Goal: Information Seeking & Learning: Learn about a topic

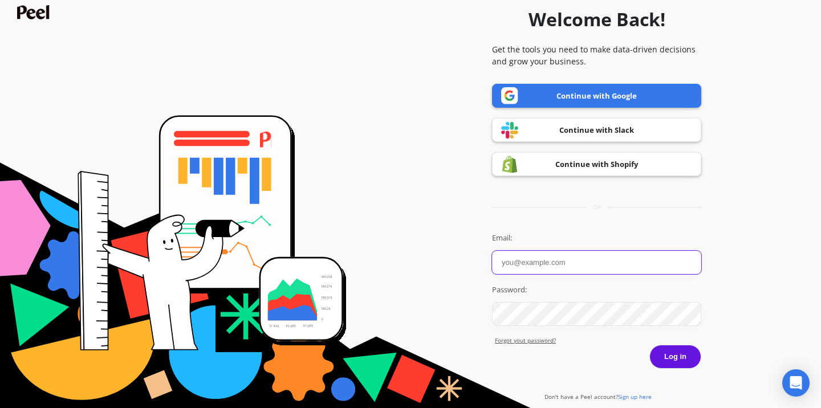
type input "sachin.k@thedeconstruct.in"
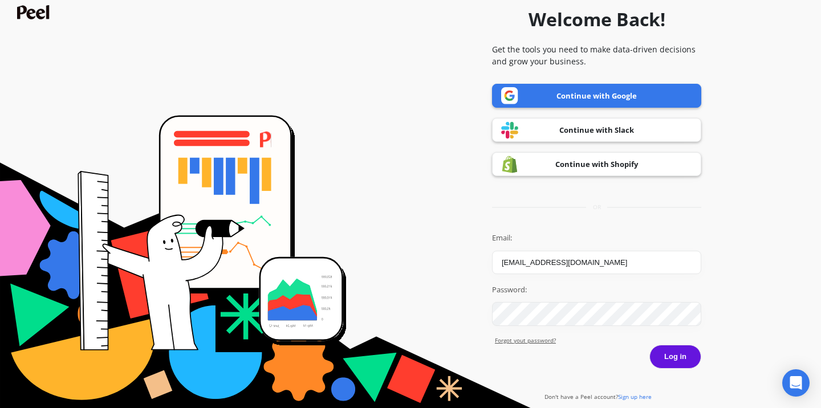
click at [679, 358] on button "Log in" at bounding box center [676, 357] width 52 height 24
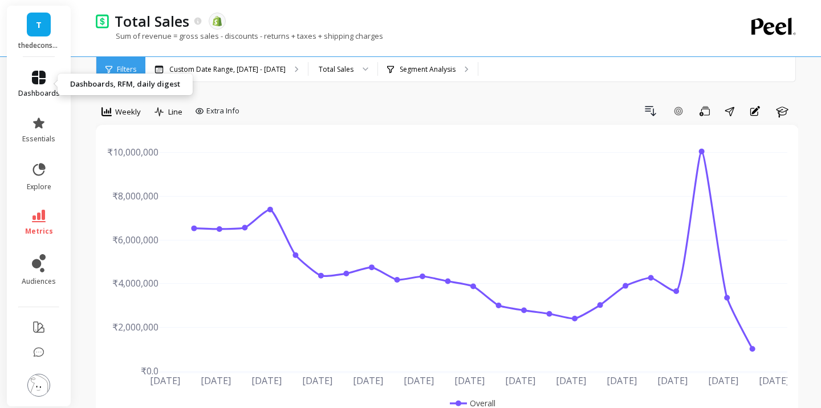
click at [41, 83] on icon at bounding box center [39, 78] width 14 height 14
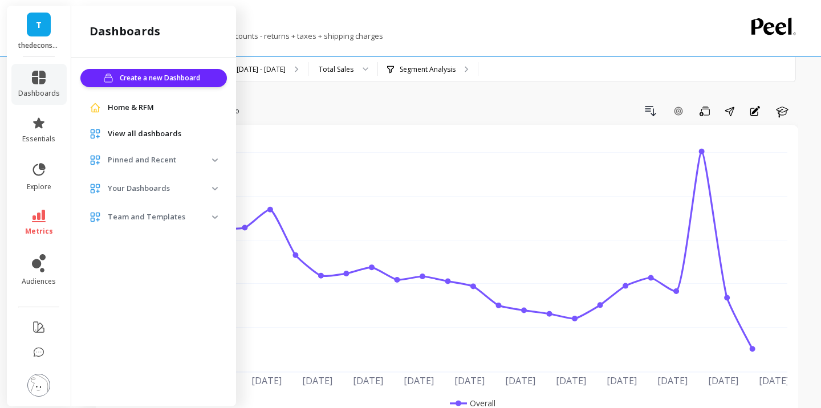
click at [40, 37] on div "T thedeconstruct" at bounding box center [39, 31] width 64 height 51
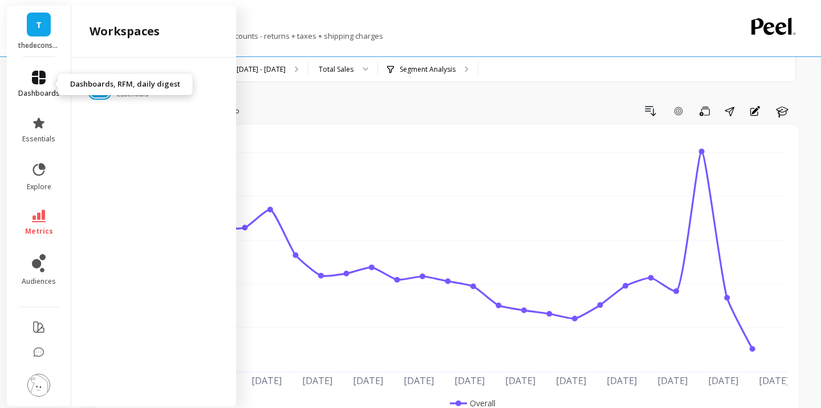
click at [39, 86] on link "dashboards" at bounding box center [39, 84] width 42 height 27
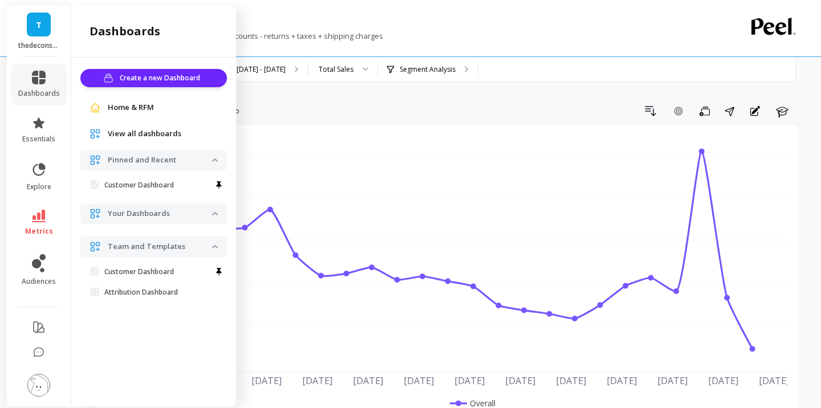
click at [132, 133] on span "View all dashboards" at bounding box center [145, 133] width 74 height 11
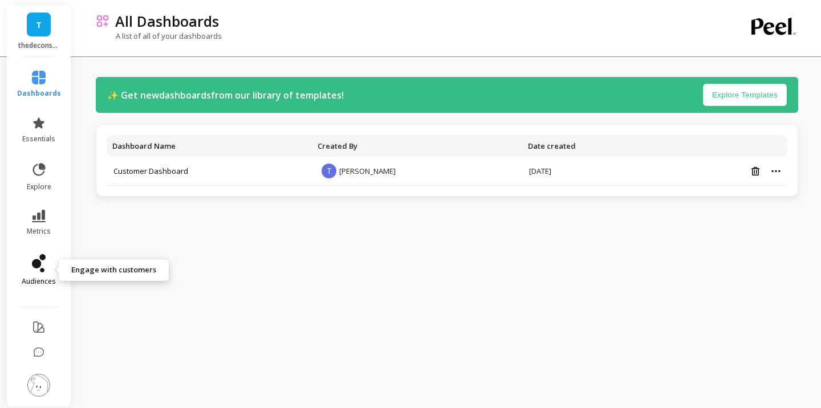
scroll to position [5, 0]
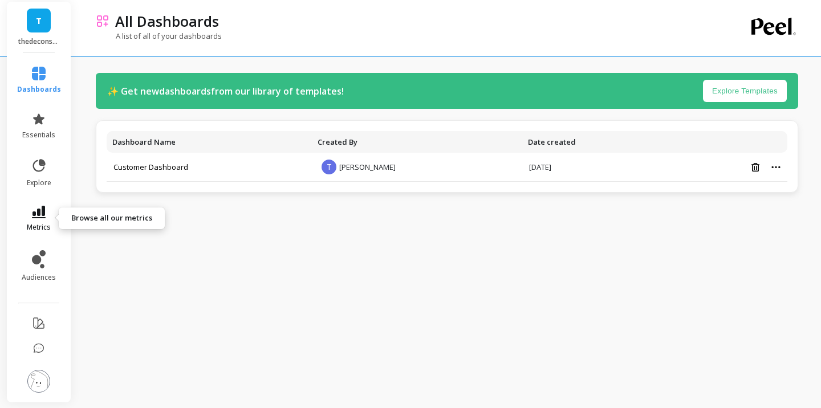
click at [47, 223] on span "metrics" at bounding box center [39, 227] width 24 height 9
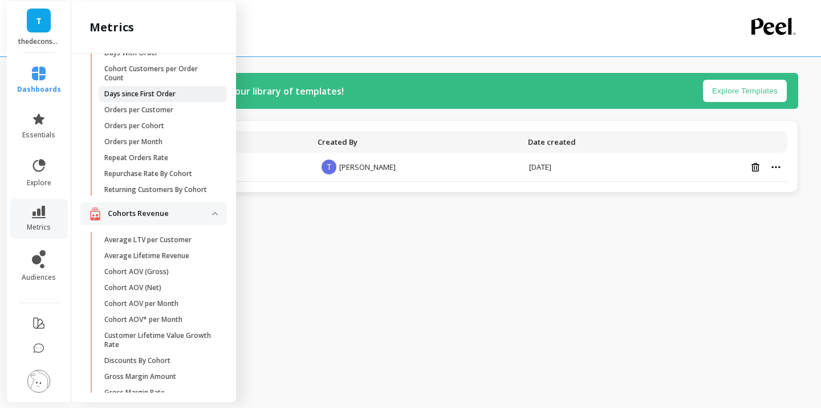
scroll to position [0, 0]
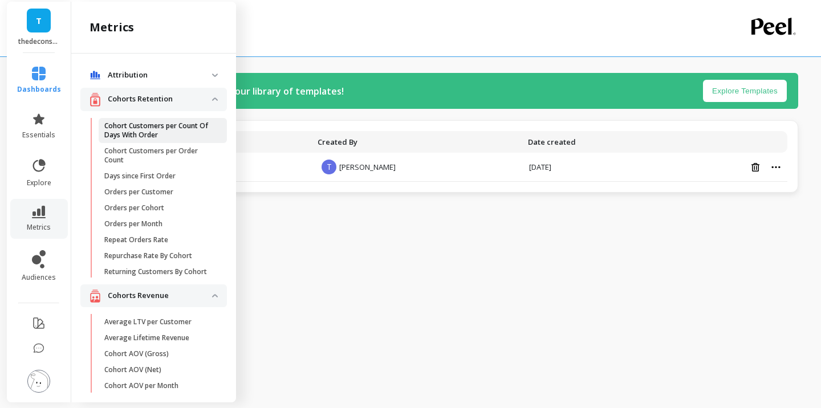
click at [154, 131] on p "Cohort Customers per Count Of Days With Order" at bounding box center [158, 130] width 109 height 18
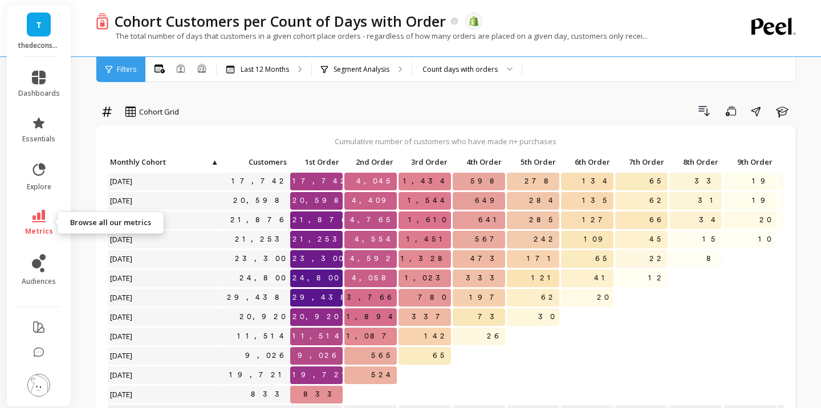
click at [38, 224] on link "metrics" at bounding box center [39, 223] width 42 height 26
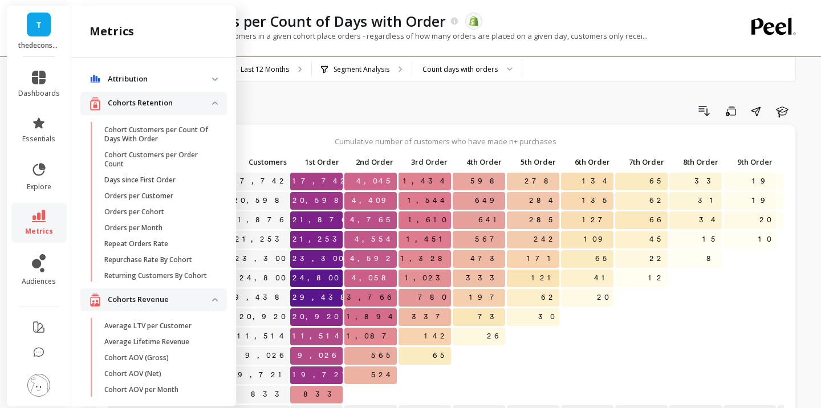
click at [167, 157] on p "Cohort Customers per Order Count" at bounding box center [158, 160] width 109 height 18
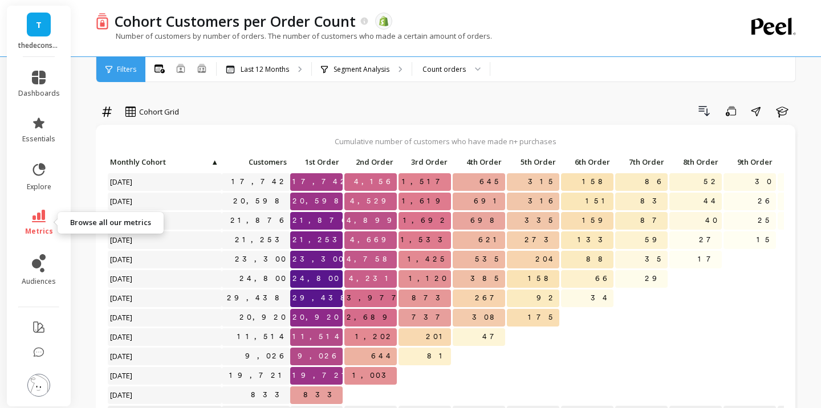
click at [39, 228] on span "metrics" at bounding box center [39, 231] width 28 height 9
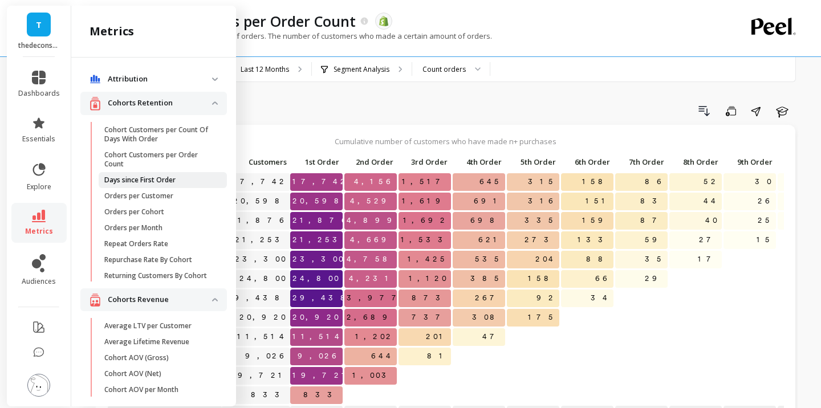
click at [155, 184] on p "Days since First Order" at bounding box center [139, 180] width 71 height 9
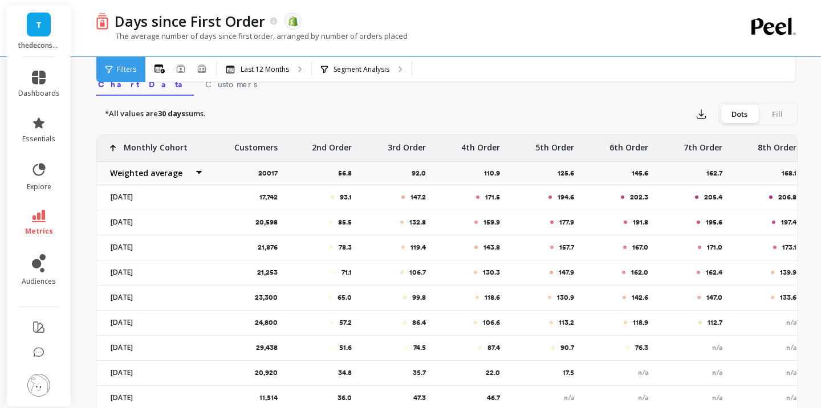
scroll to position [368, 0]
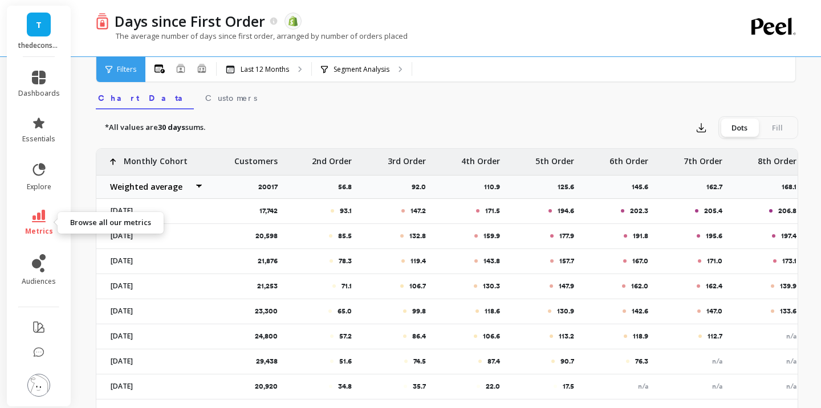
click at [22, 228] on link "metrics" at bounding box center [39, 223] width 42 height 26
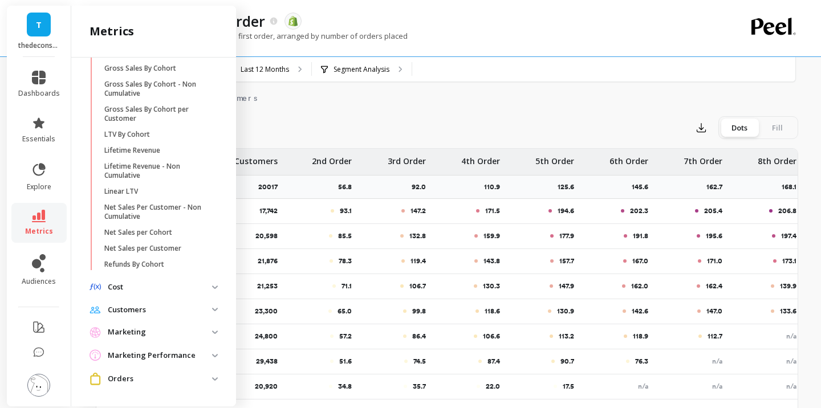
scroll to position [431, 0]
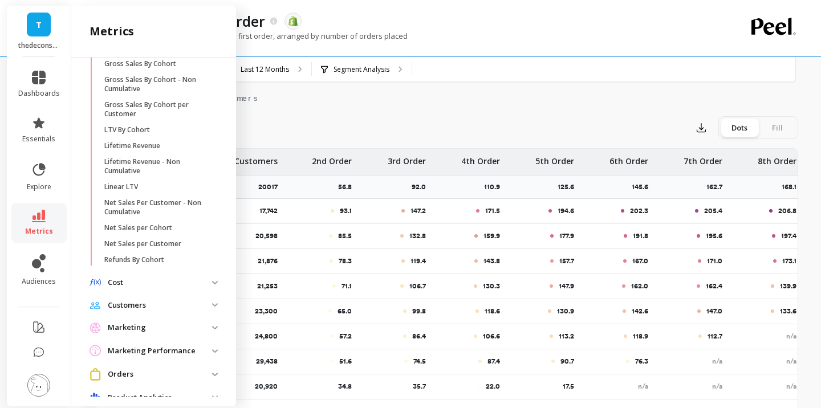
click at [157, 307] on p "Customers" at bounding box center [160, 305] width 104 height 11
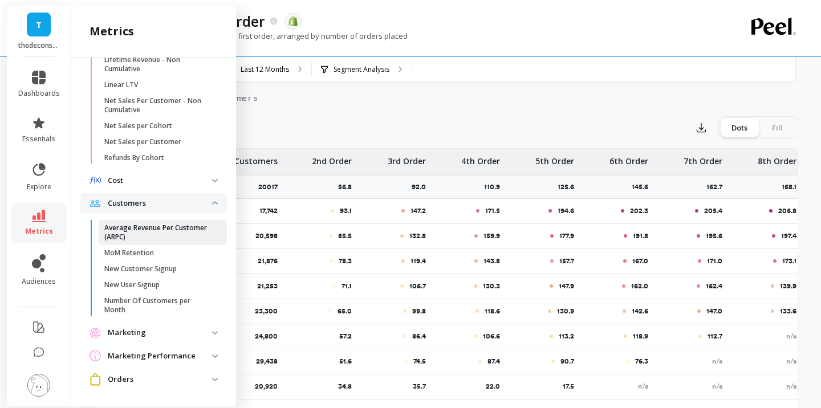
scroll to position [534, 0]
click at [138, 233] on p "Average Revenue Per Customer (ARPC)" at bounding box center [158, 231] width 109 height 18
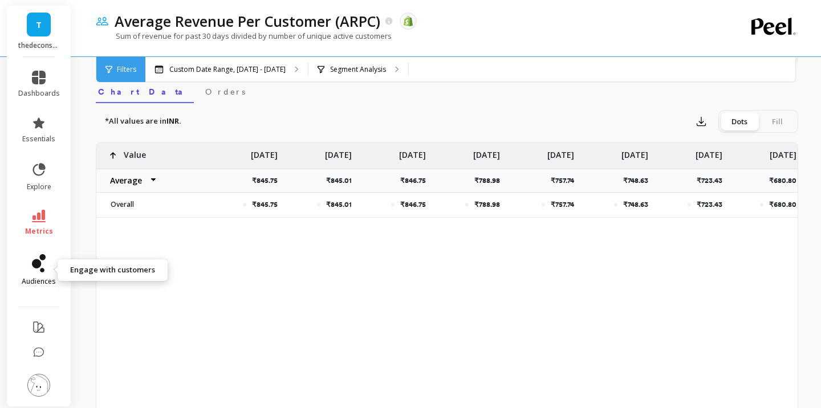
click at [43, 278] on span "audiences" at bounding box center [39, 281] width 34 height 9
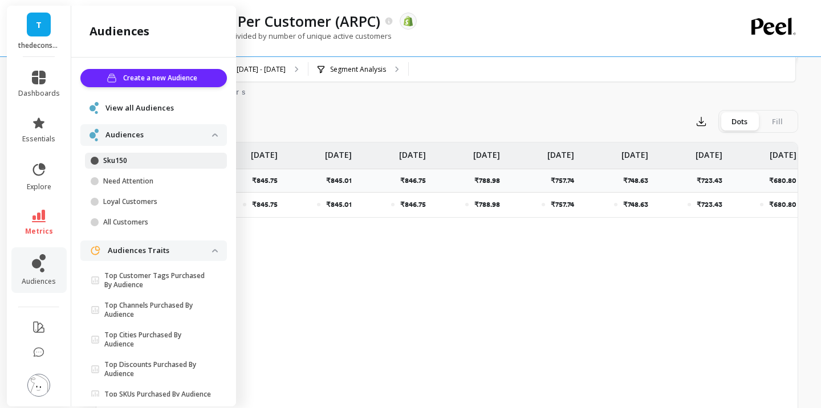
click at [134, 165] on link "Sku150" at bounding box center [156, 161] width 142 height 16
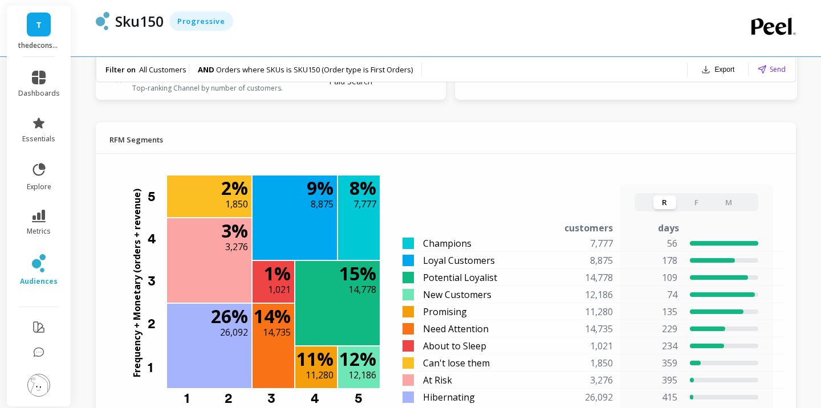
scroll to position [853, 0]
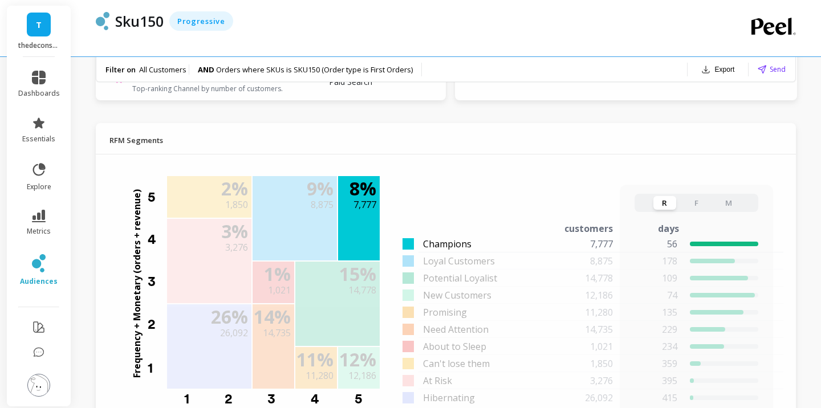
click at [714, 242] on div at bounding box center [724, 244] width 68 height 5
click at [593, 248] on div "7,777" at bounding box center [585, 244] width 84 height 14
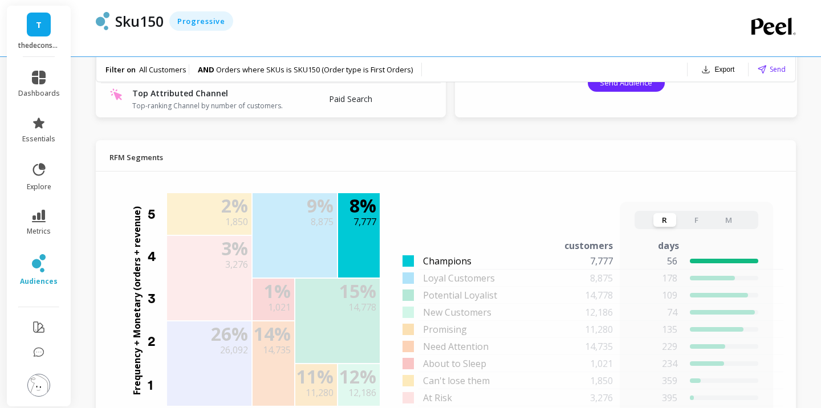
scroll to position [840, 0]
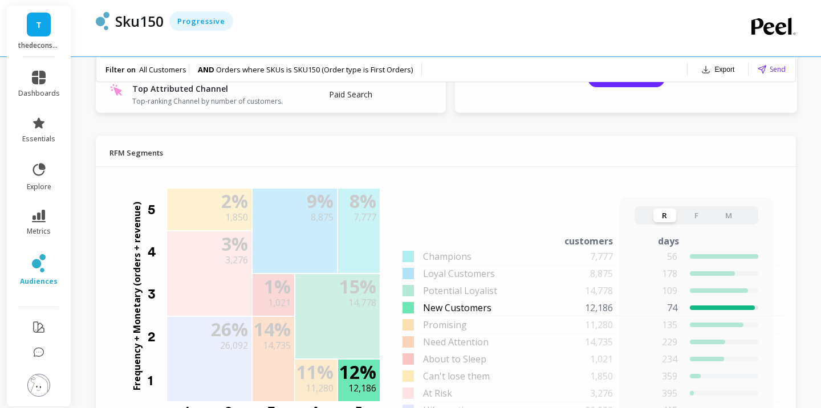
click at [479, 308] on span "New Customers" at bounding box center [457, 308] width 68 height 14
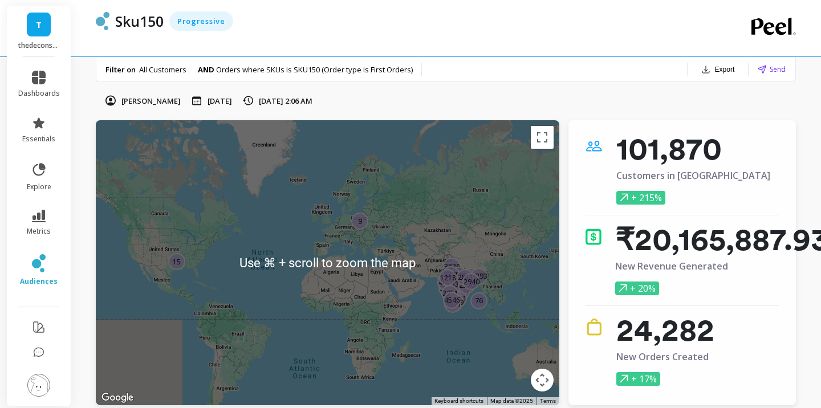
scroll to position [0, 6]
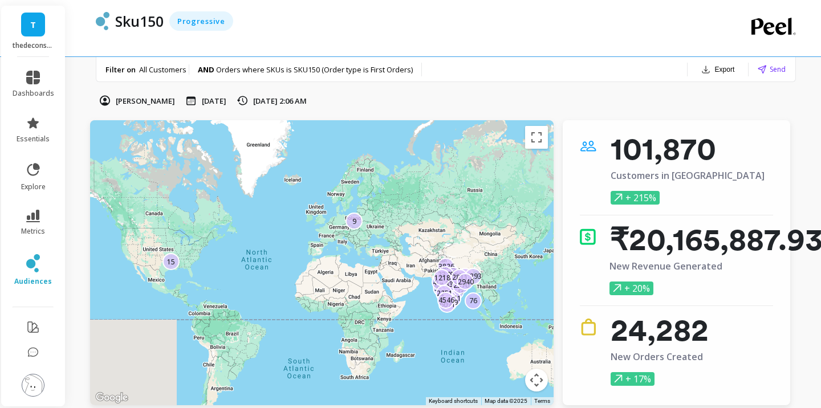
drag, startPoint x: 184, startPoint y: 102, endPoint x: 111, endPoint y: 102, distance: 73.6
click at [111, 102] on div "[PERSON_NAME] [DATE] [DATE] 2:06 AM" at bounding box center [203, 101] width 208 height 12
copy p "[PERSON_NAME]"
